Goal: Task Accomplishment & Management: Manage account settings

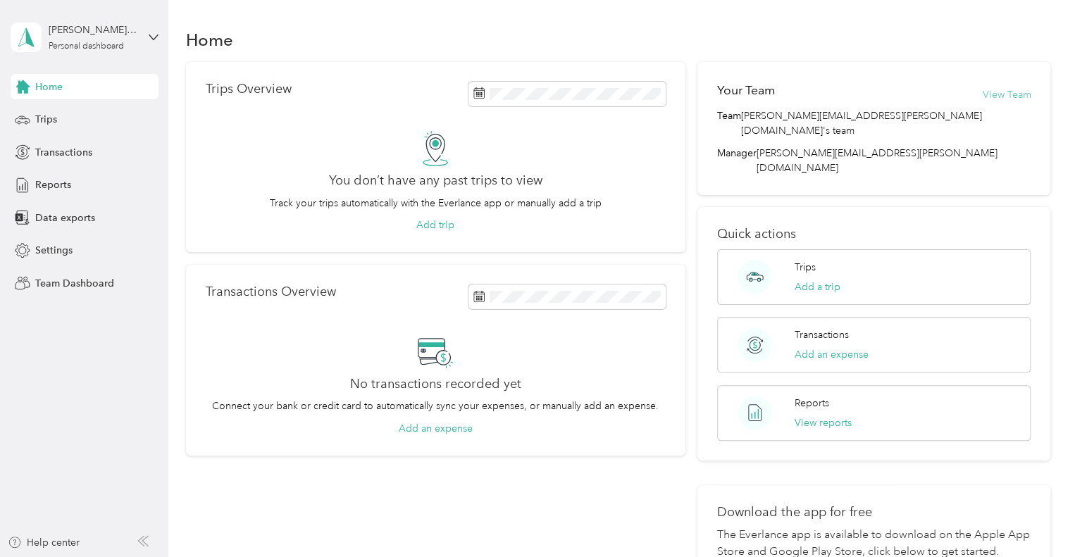
click at [998, 94] on button "View Team" at bounding box center [1006, 94] width 49 height 15
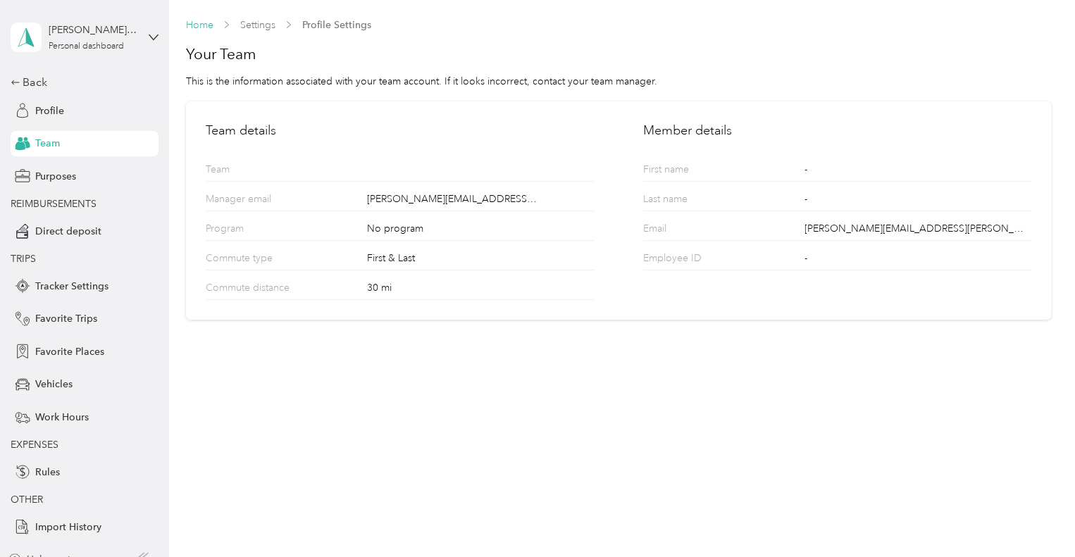
click at [194, 24] on link "Home" at bounding box center [199, 25] width 27 height 12
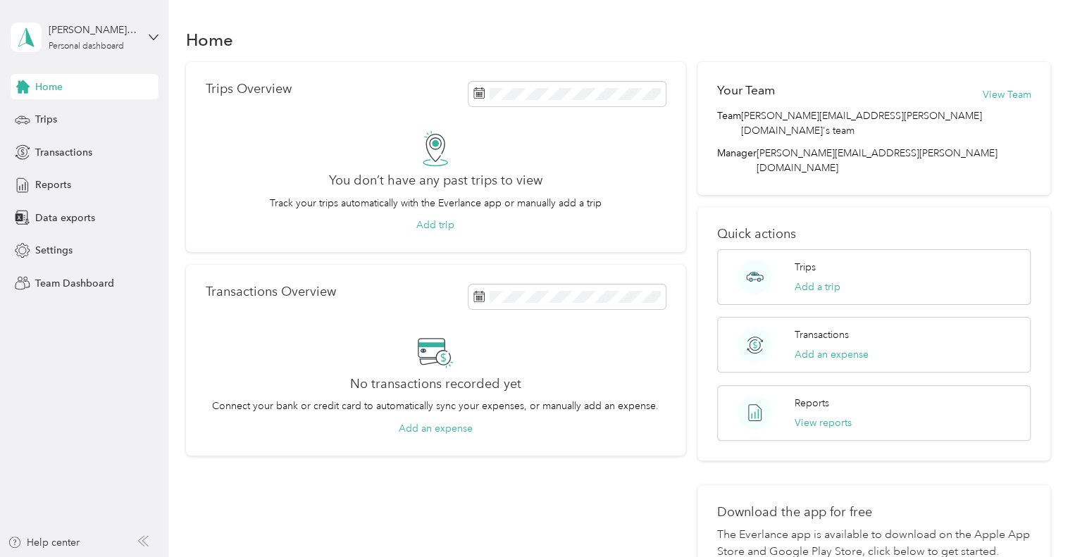
click at [145, 43] on div "[PERSON_NAME][EMAIL_ADDRESS][PERSON_NAME][DOMAIN_NAME] Personal dashboard" at bounding box center [85, 37] width 148 height 49
click at [99, 118] on div "Team dashboard" at bounding box center [238, 116] width 436 height 25
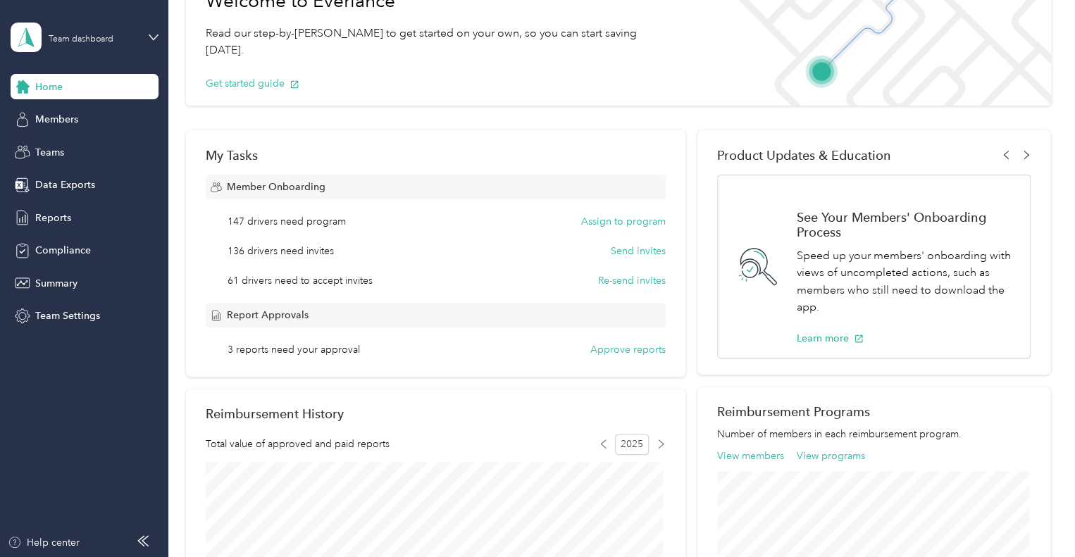
scroll to position [282, 0]
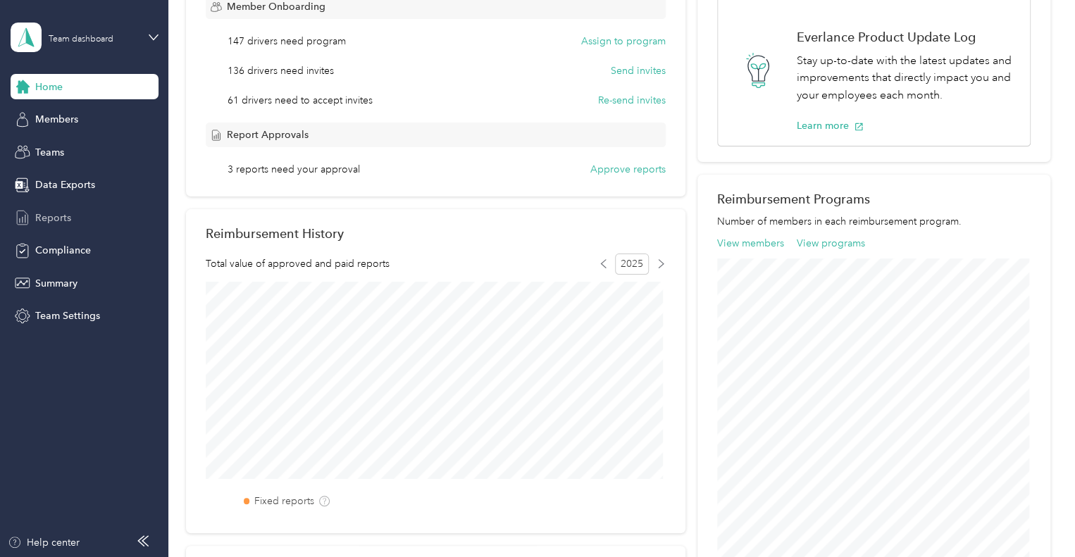
click at [77, 214] on div "Reports" at bounding box center [85, 217] width 148 height 25
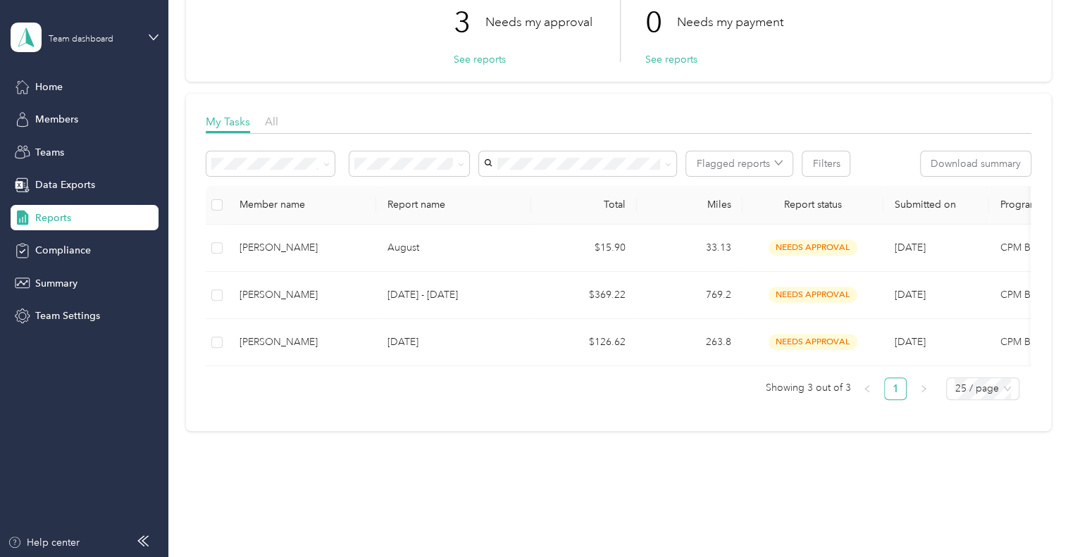
scroll to position [140, 0]
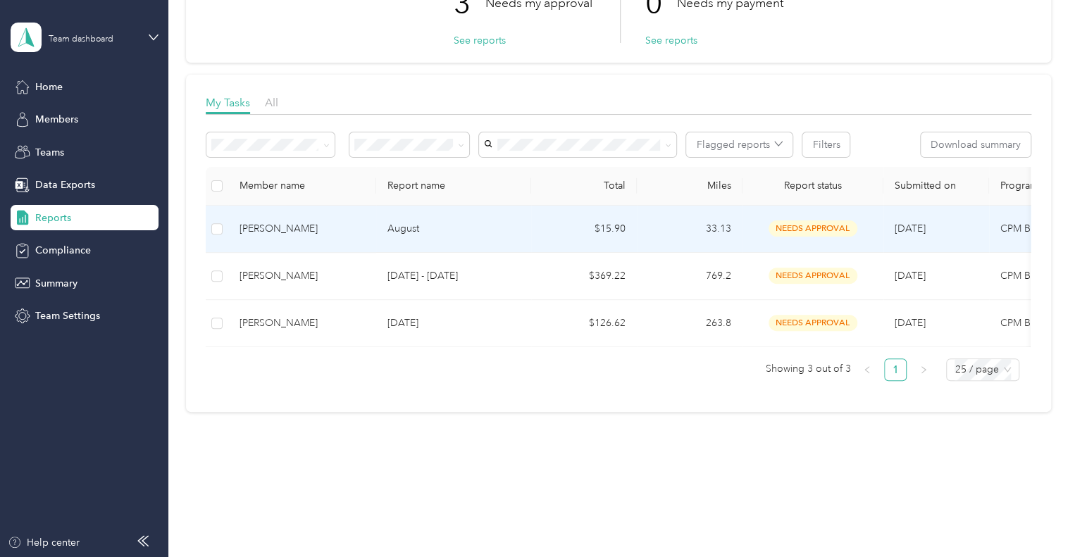
click at [282, 221] on div "[PERSON_NAME]" at bounding box center [302, 229] width 125 height 16
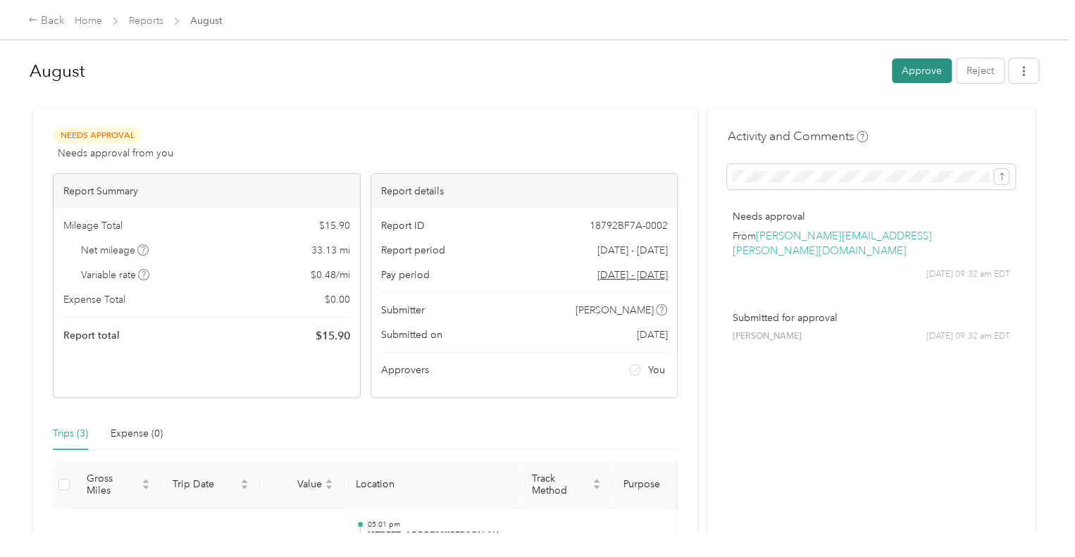
click at [919, 67] on button "Approve" at bounding box center [922, 70] width 60 height 25
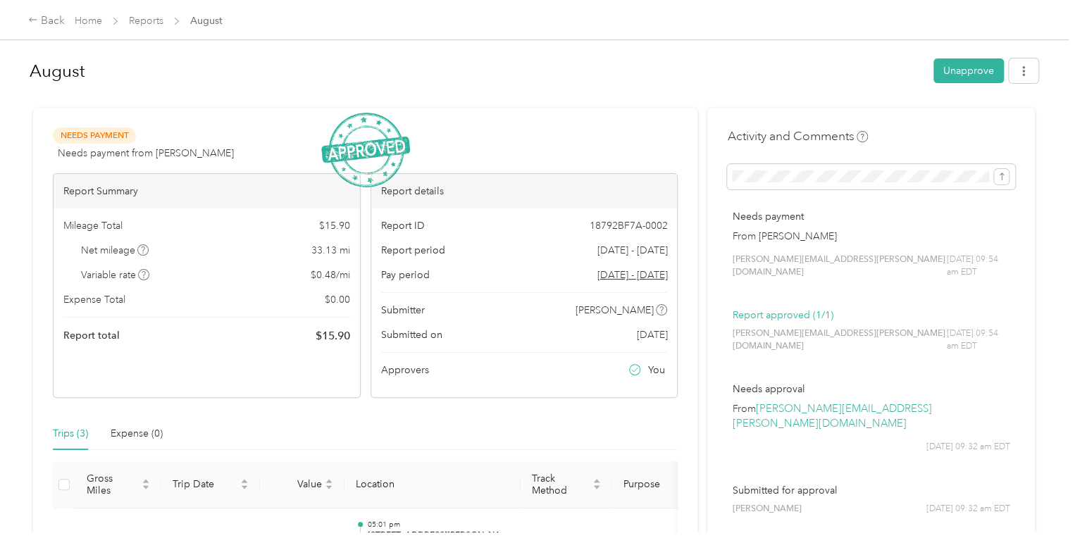
click at [432, 87] on h1 "August" at bounding box center [477, 71] width 894 height 34
click at [51, 22] on div "Back" at bounding box center [46, 21] width 37 height 17
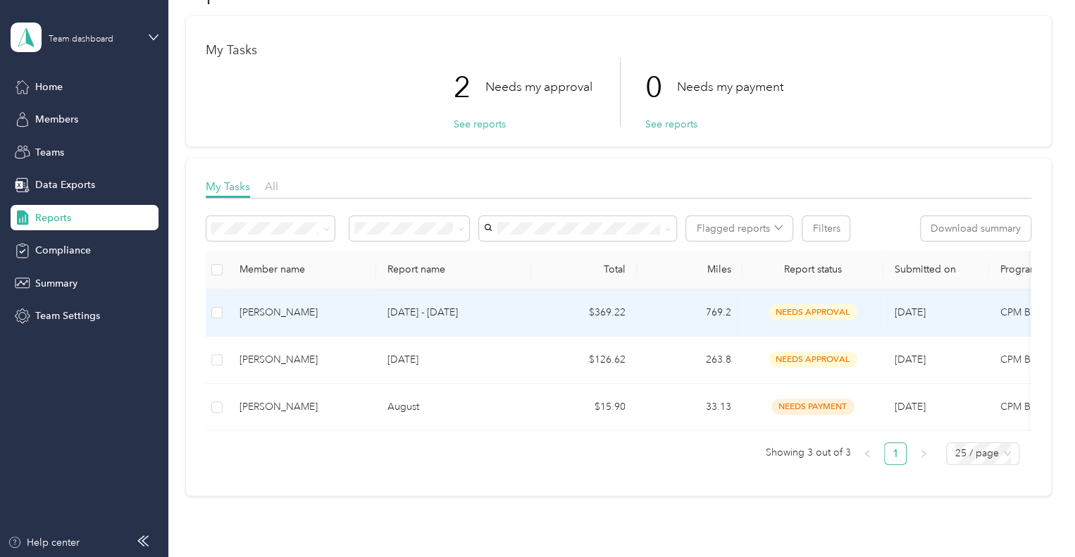
scroll to position [70, 0]
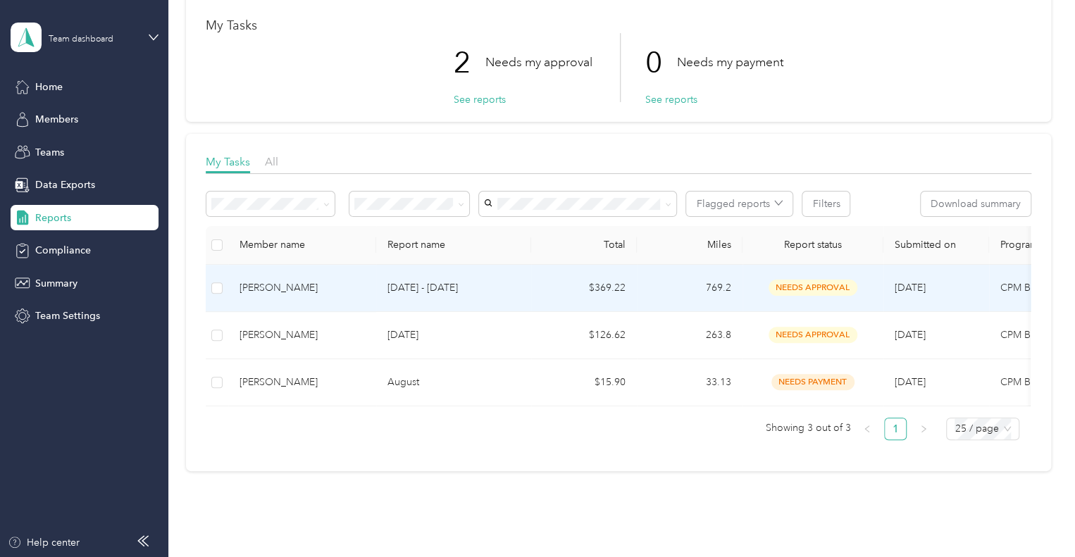
click at [820, 290] on span "needs approval" at bounding box center [813, 288] width 89 height 16
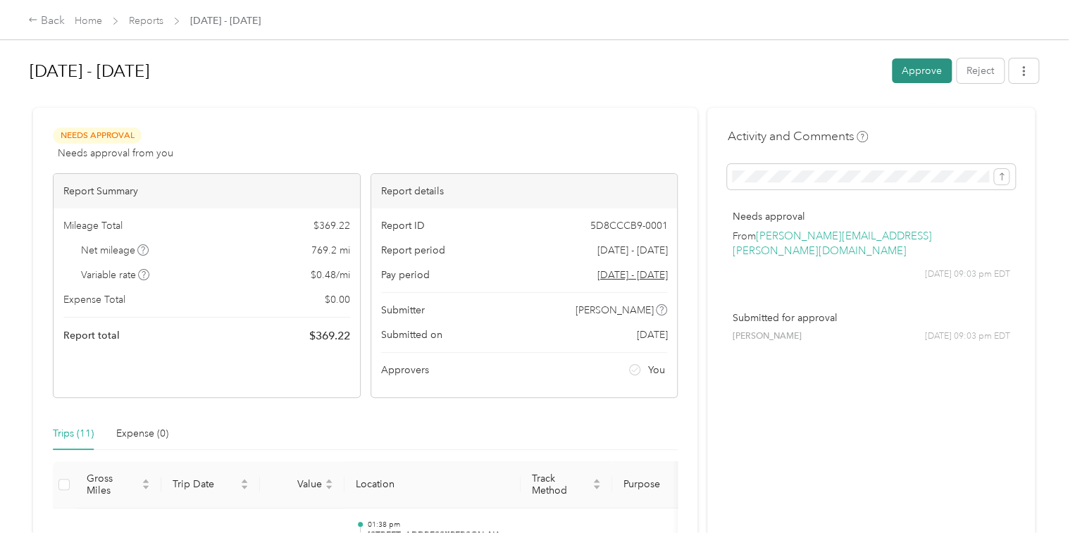
click at [918, 74] on button "Approve" at bounding box center [922, 70] width 60 height 25
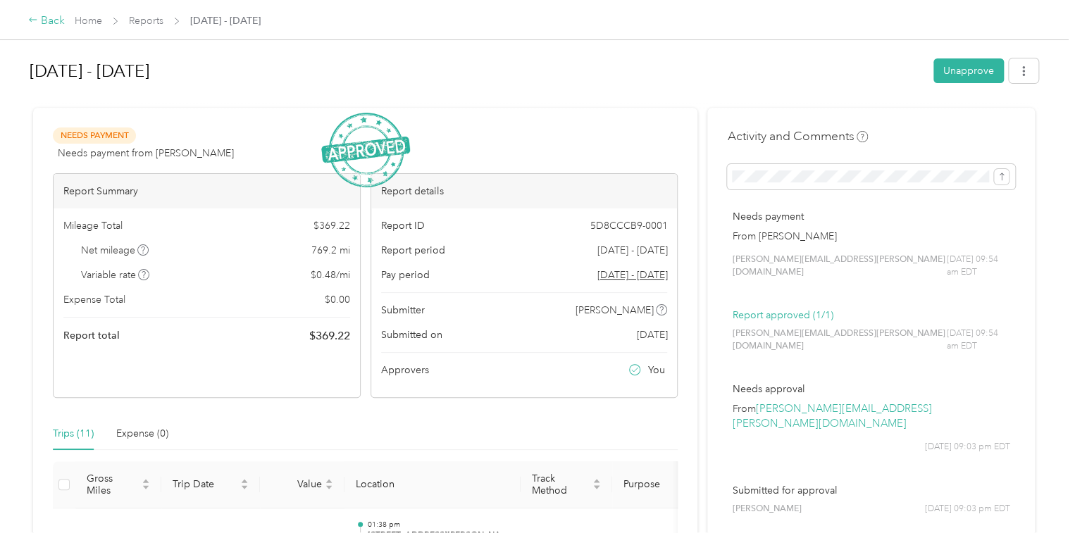
click at [42, 17] on div "Back" at bounding box center [46, 21] width 37 height 17
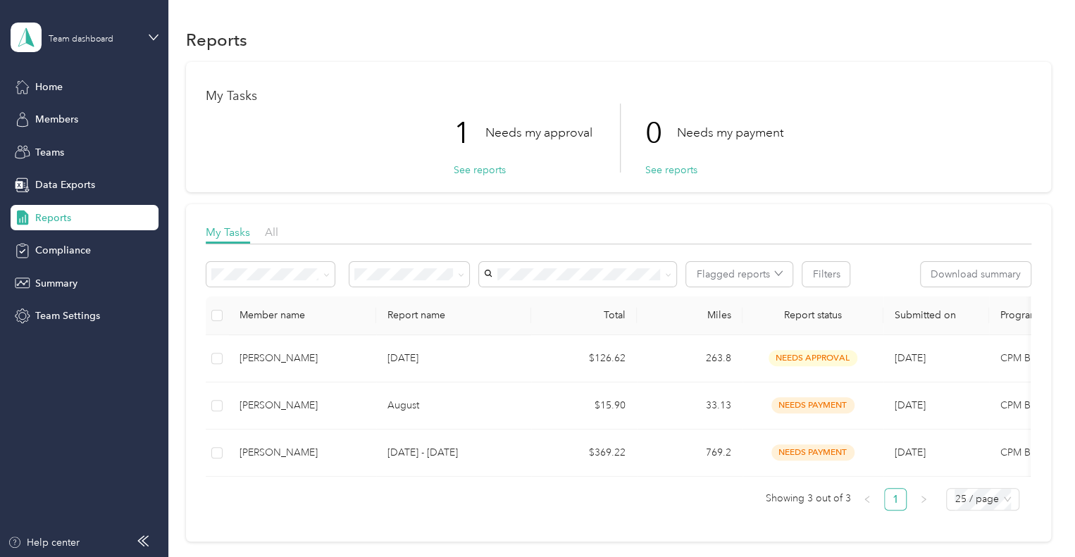
scroll to position [140, 0]
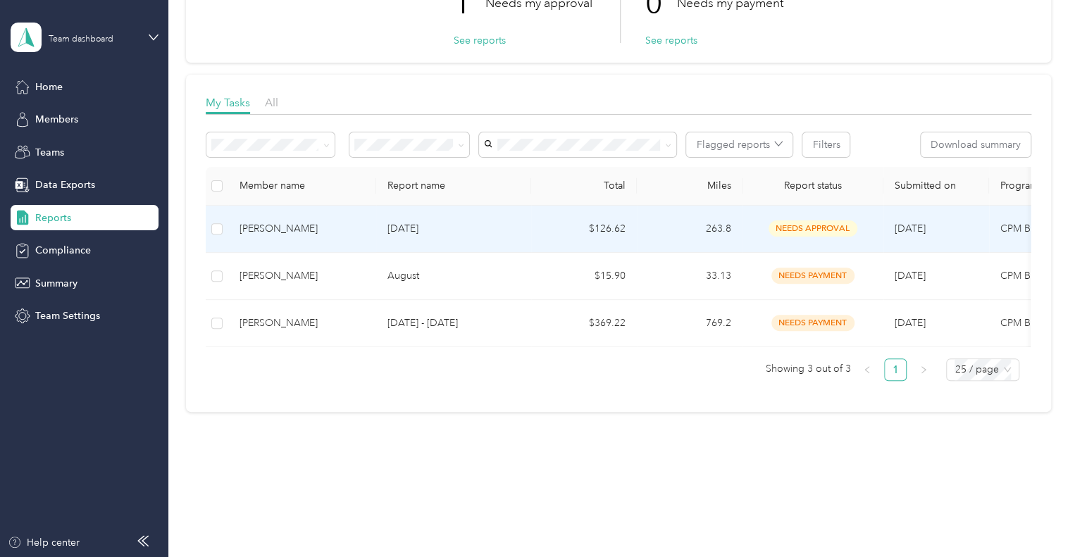
click at [409, 221] on p "[DATE]" at bounding box center [454, 229] width 132 height 16
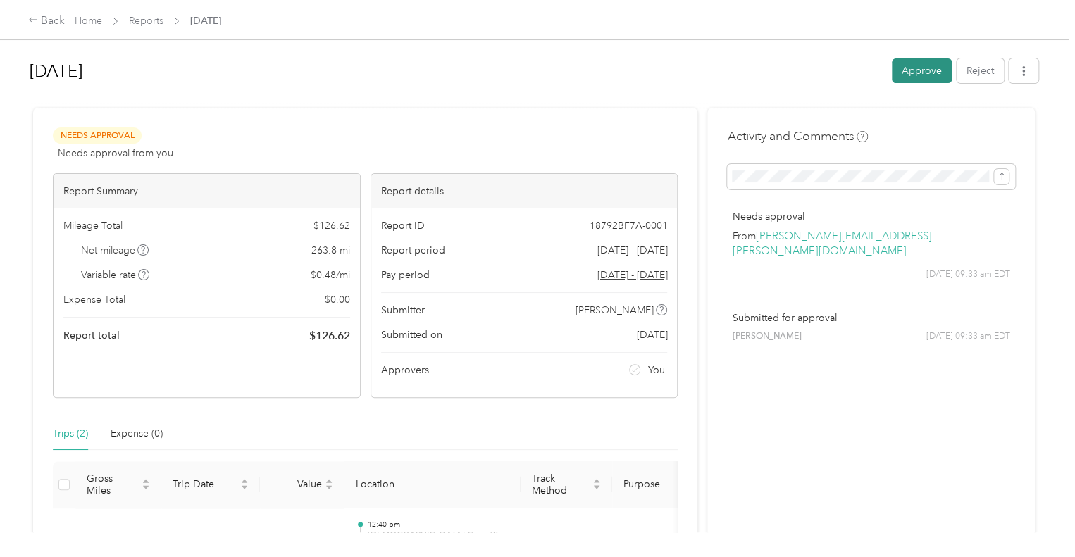
click at [918, 80] on button "Approve" at bounding box center [922, 70] width 60 height 25
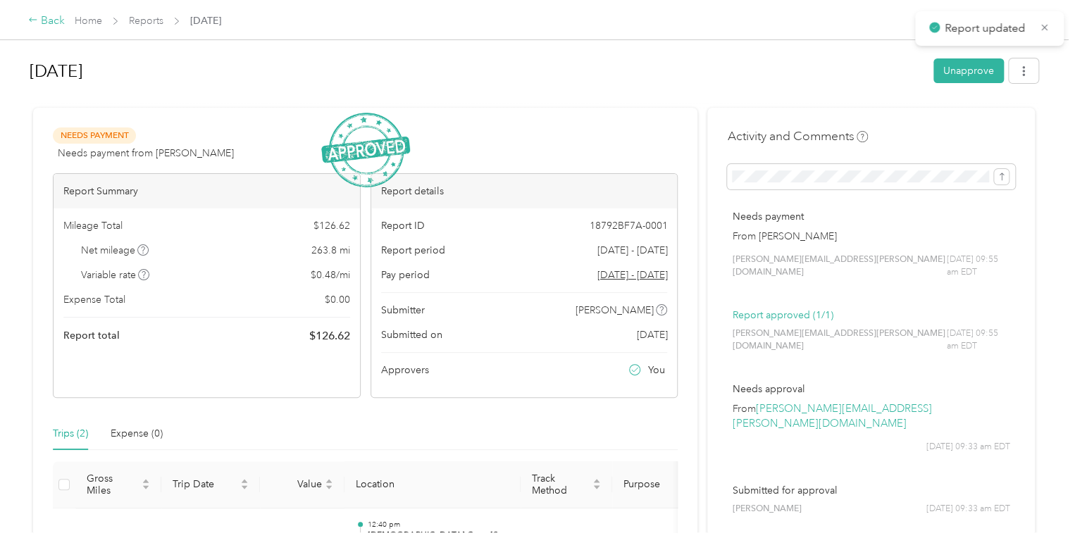
click at [37, 19] on icon at bounding box center [33, 20] width 10 height 10
